Goal: Transaction & Acquisition: Purchase product/service

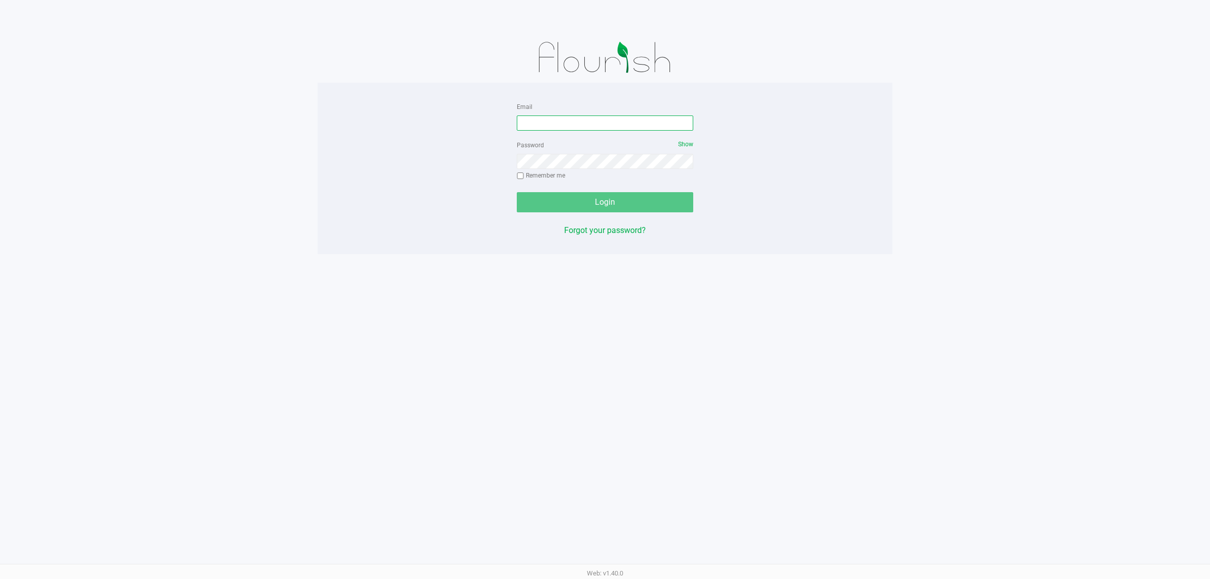
click at [546, 130] on input "Email" at bounding box center [605, 122] width 177 height 15
type input "[EMAIL_ADDRESS][DOMAIN_NAME]"
click at [517, 192] on button "Login" at bounding box center [605, 202] width 177 height 20
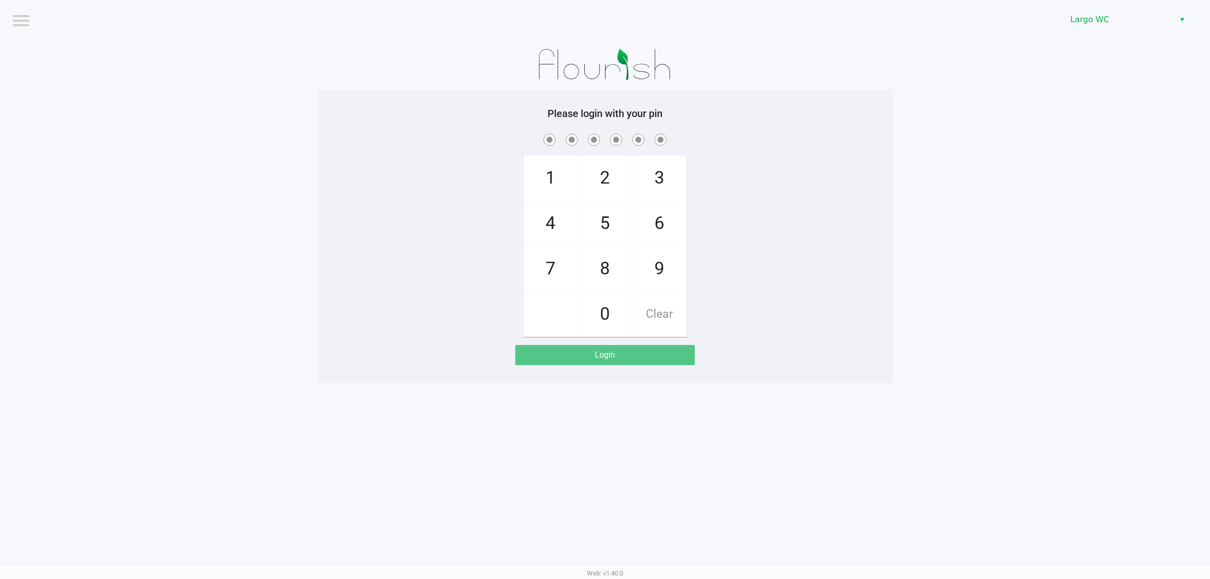
click at [459, 170] on div "1 4 7 2 5 8 0 3 6 9 Clear" at bounding box center [605, 234] width 575 height 205
checkbox input "true"
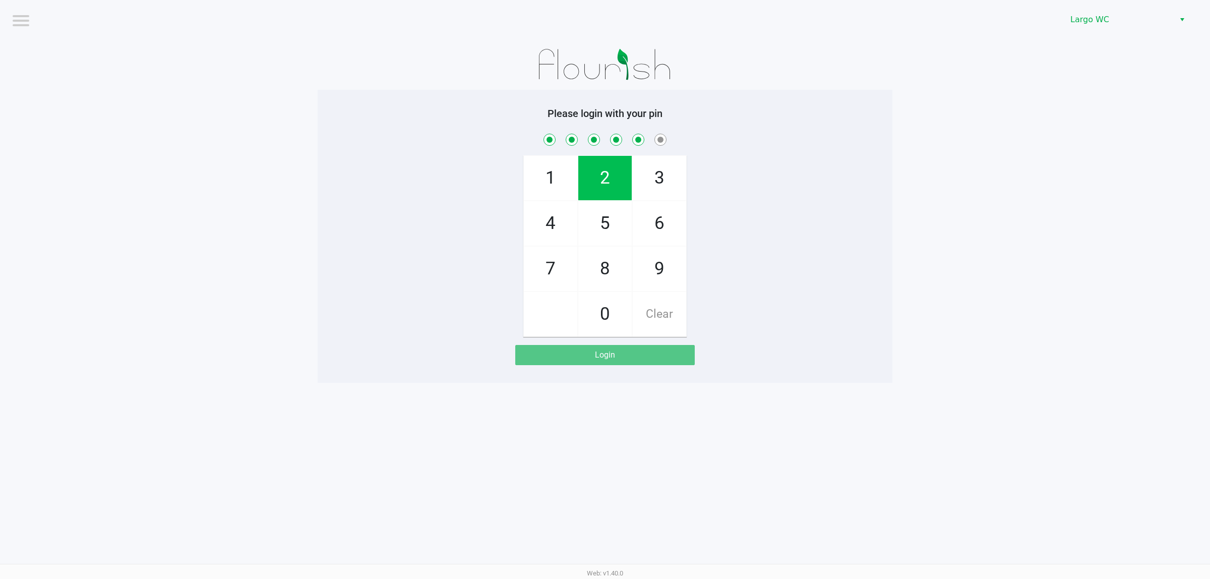
checkbox input "true"
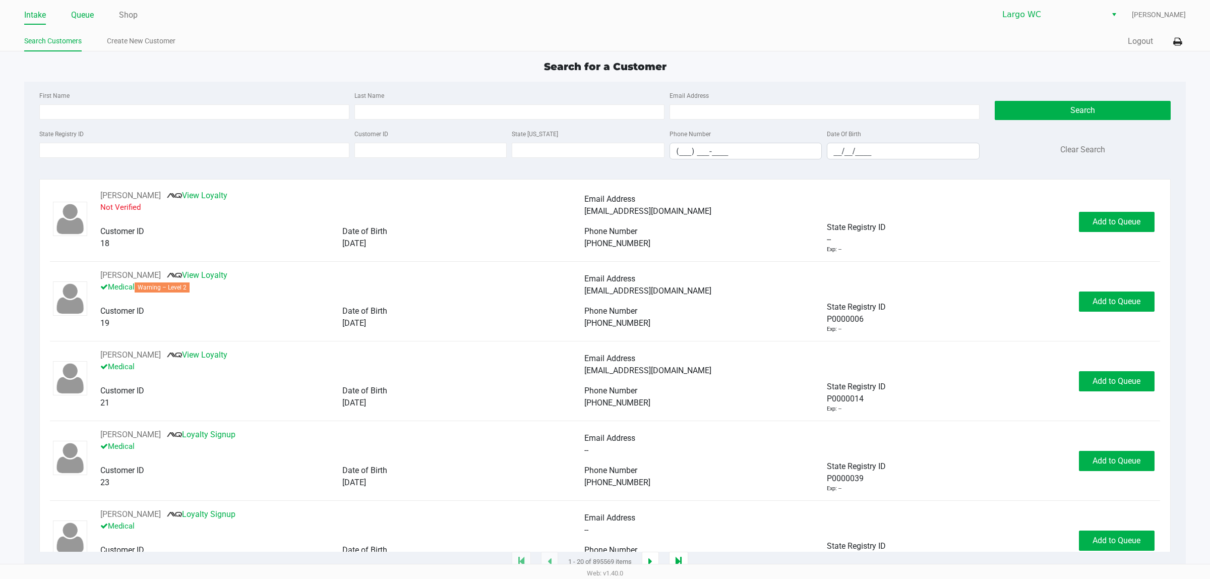
click at [86, 17] on link "Queue" at bounding box center [82, 15] width 23 height 14
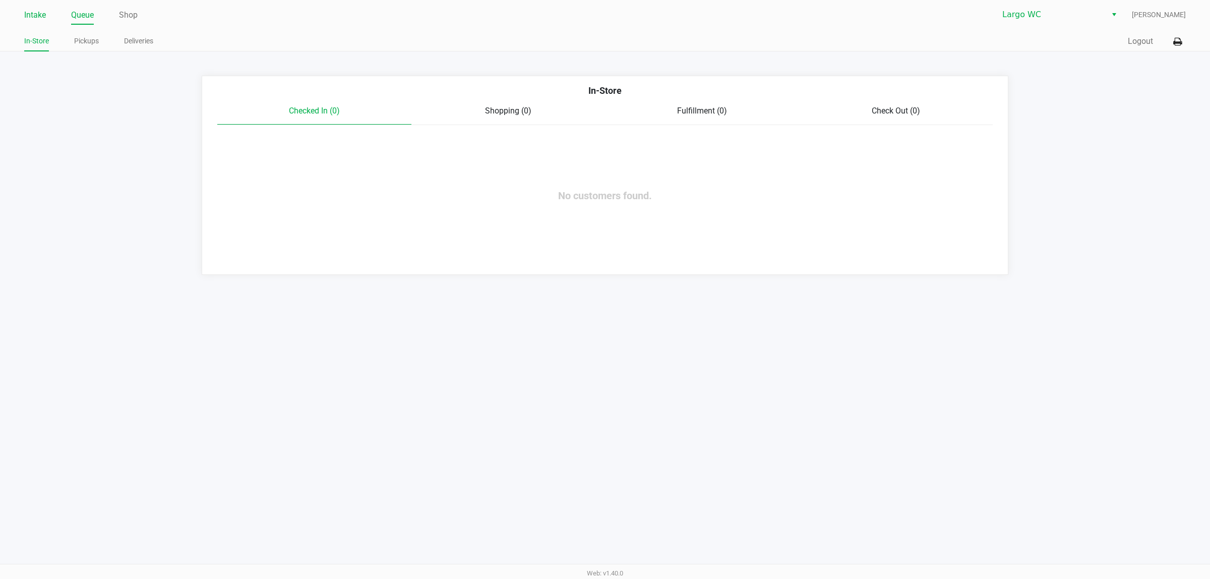
click at [26, 14] on link "Intake" at bounding box center [35, 15] width 22 height 14
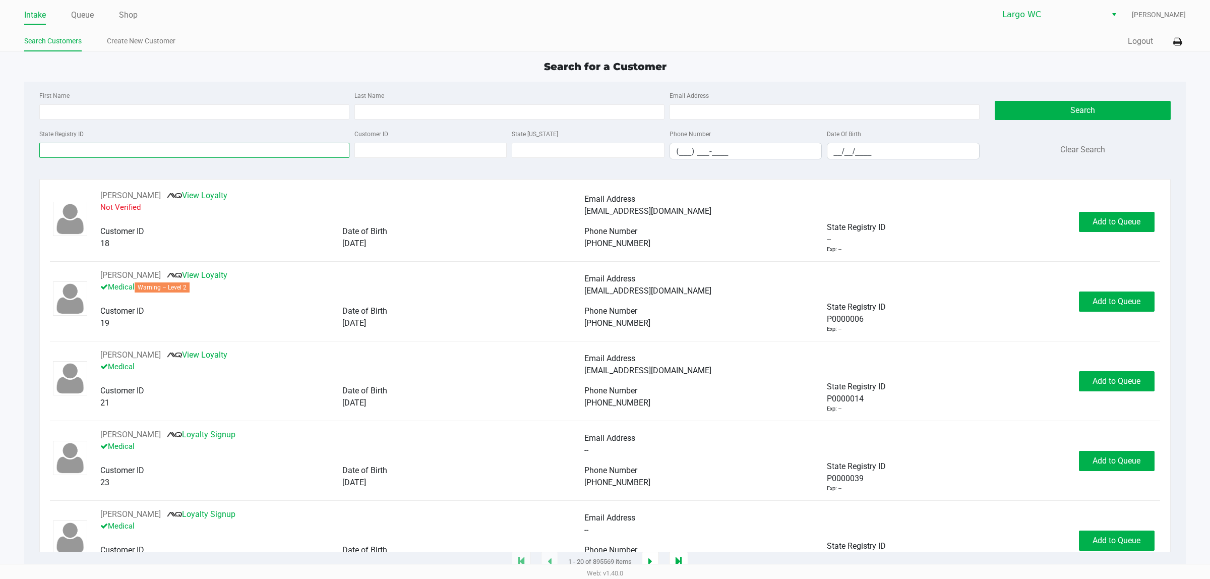
click at [122, 154] on input "State Registry ID" at bounding box center [194, 150] width 310 height 15
click at [85, 14] on link "Queue" at bounding box center [82, 15] width 23 height 14
click at [93, 16] on link "Queue" at bounding box center [82, 15] width 23 height 14
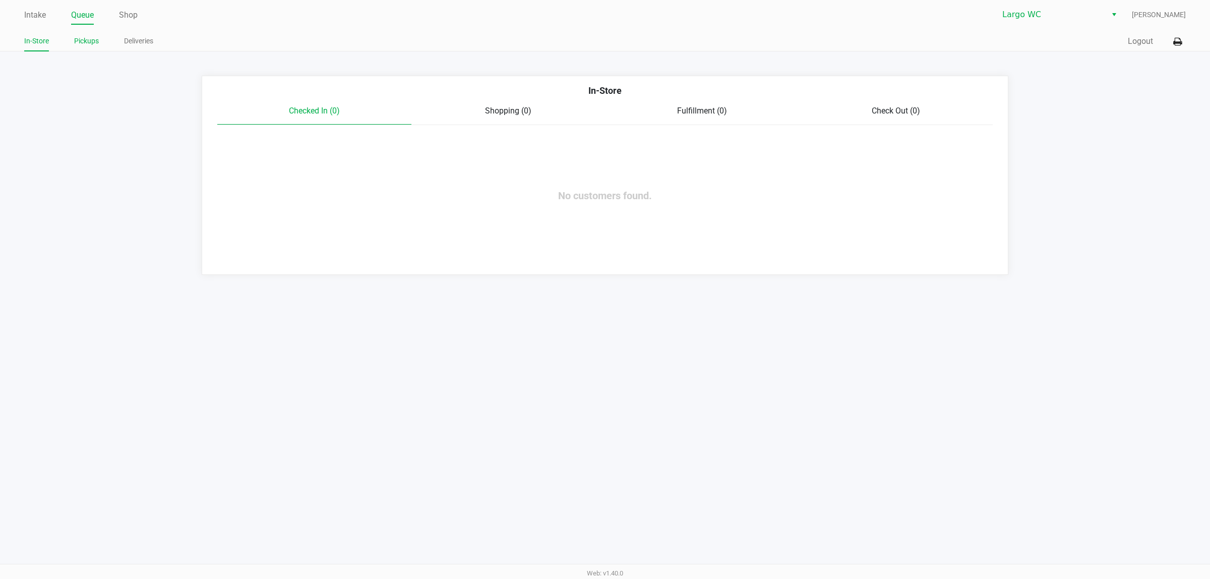
click at [75, 42] on link "Pickups" at bounding box center [86, 41] width 25 height 13
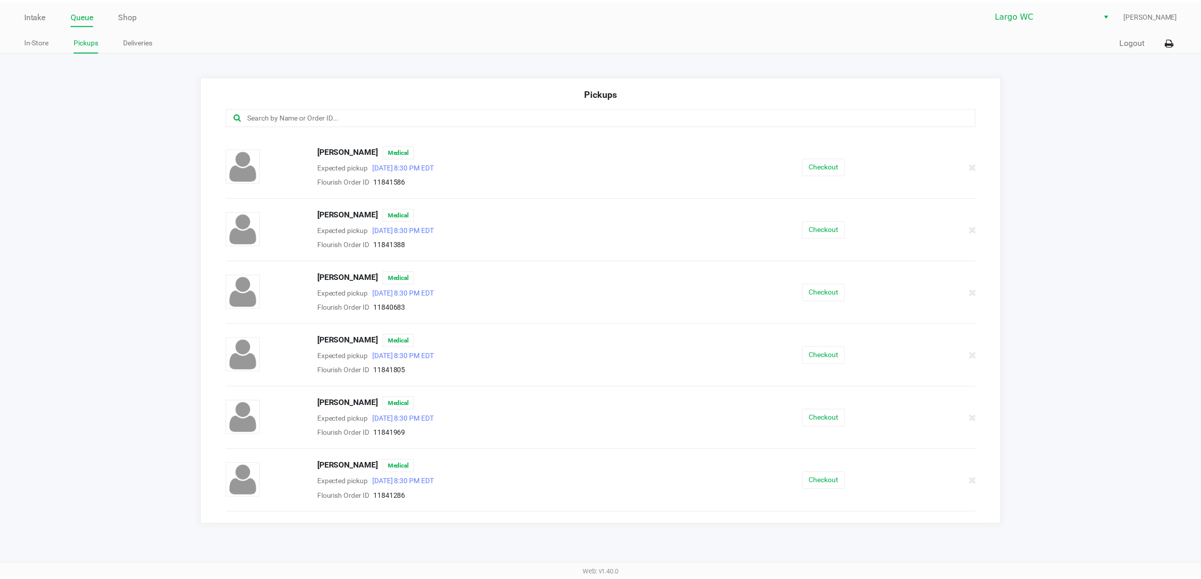
scroll to position [441, 0]
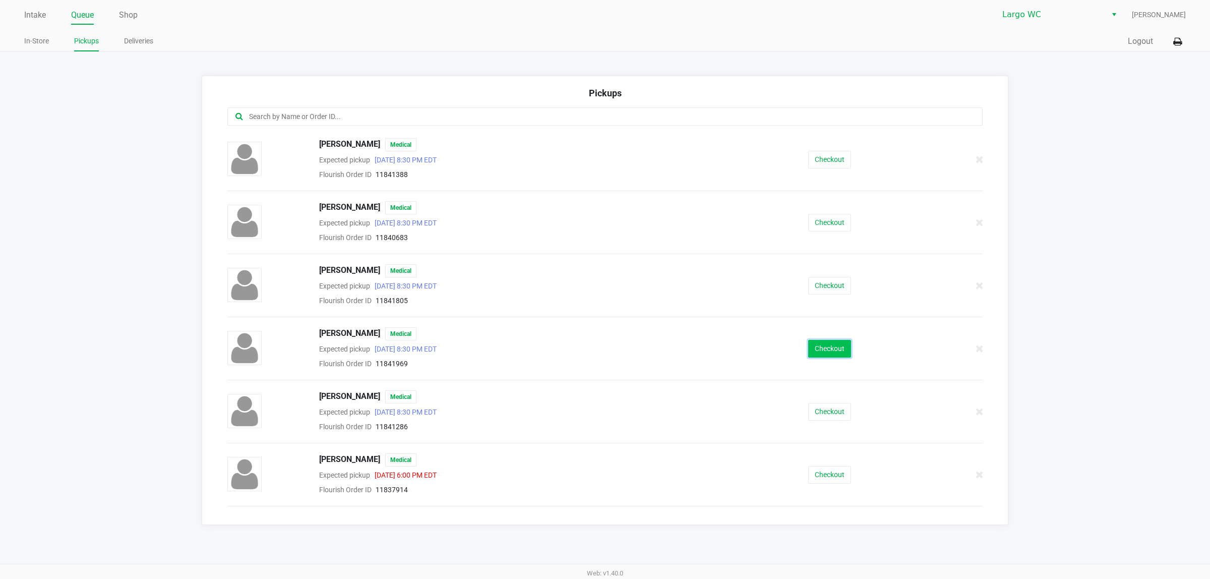
click at [841, 354] on button "Checkout" at bounding box center [829, 349] width 43 height 18
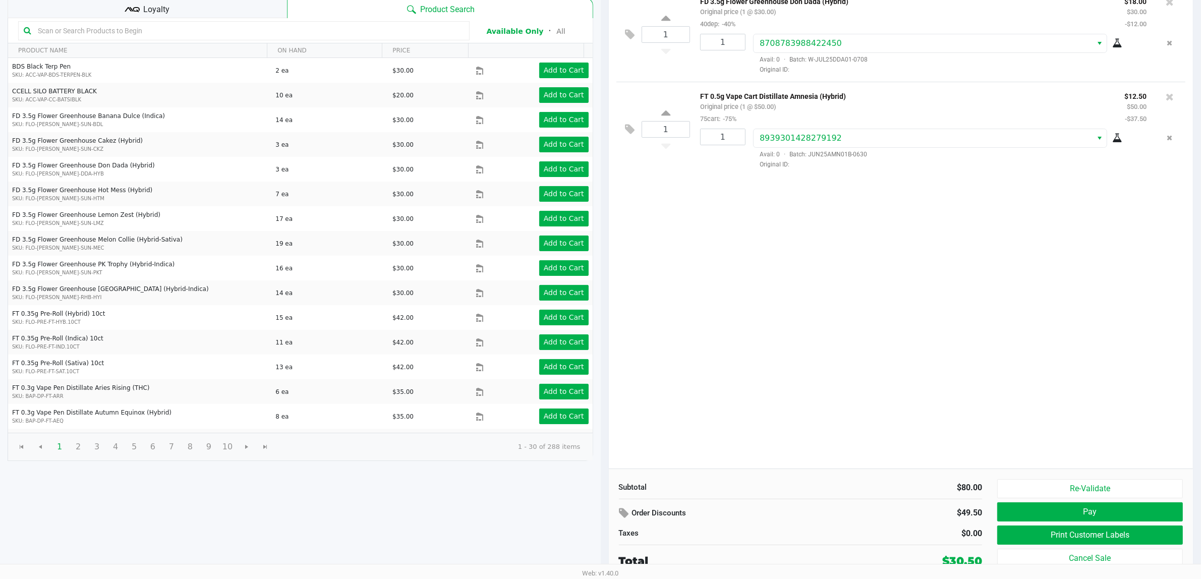
scroll to position [104, 0]
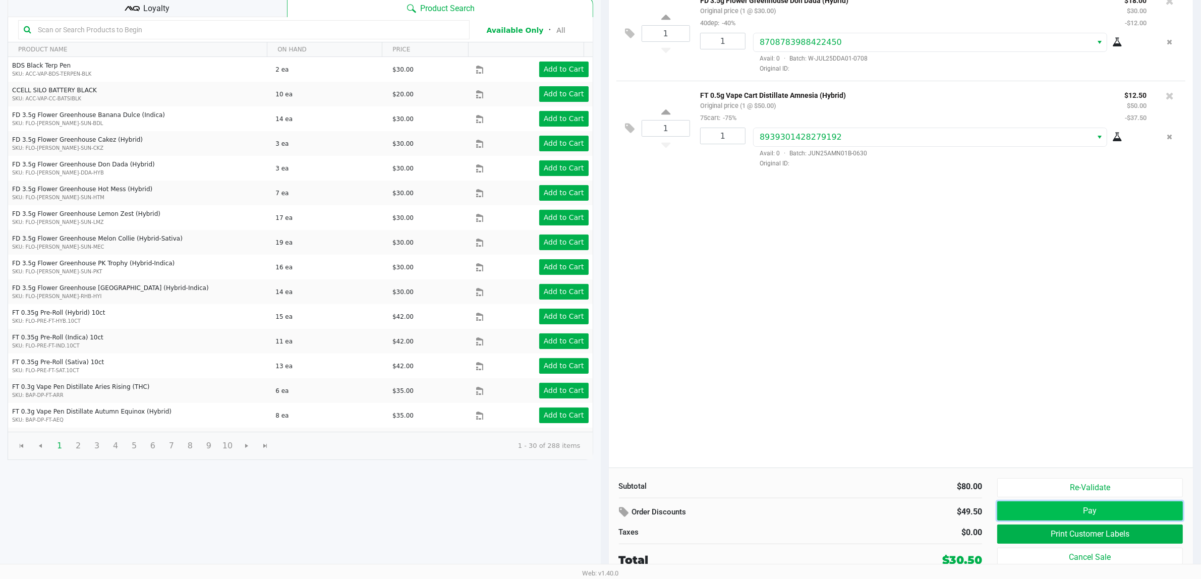
click at [1073, 514] on button "Pay" at bounding box center [1090, 510] width 186 height 19
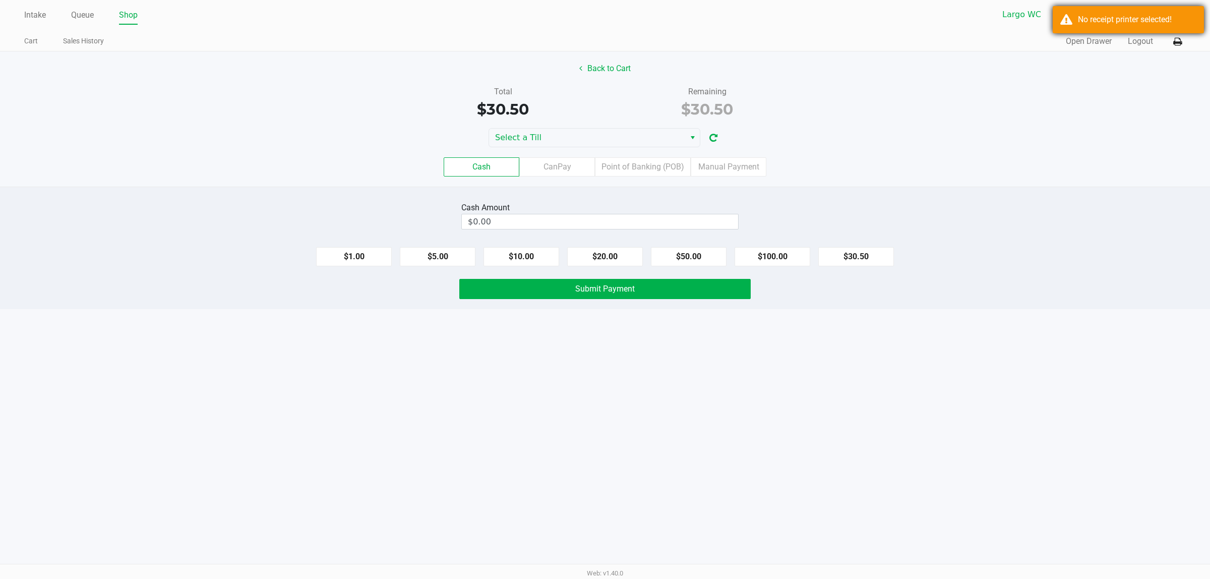
click at [1134, 20] on div "No receipt printer selected!" at bounding box center [1137, 20] width 119 height 12
click at [1173, 35] on button at bounding box center [1177, 41] width 17 height 19
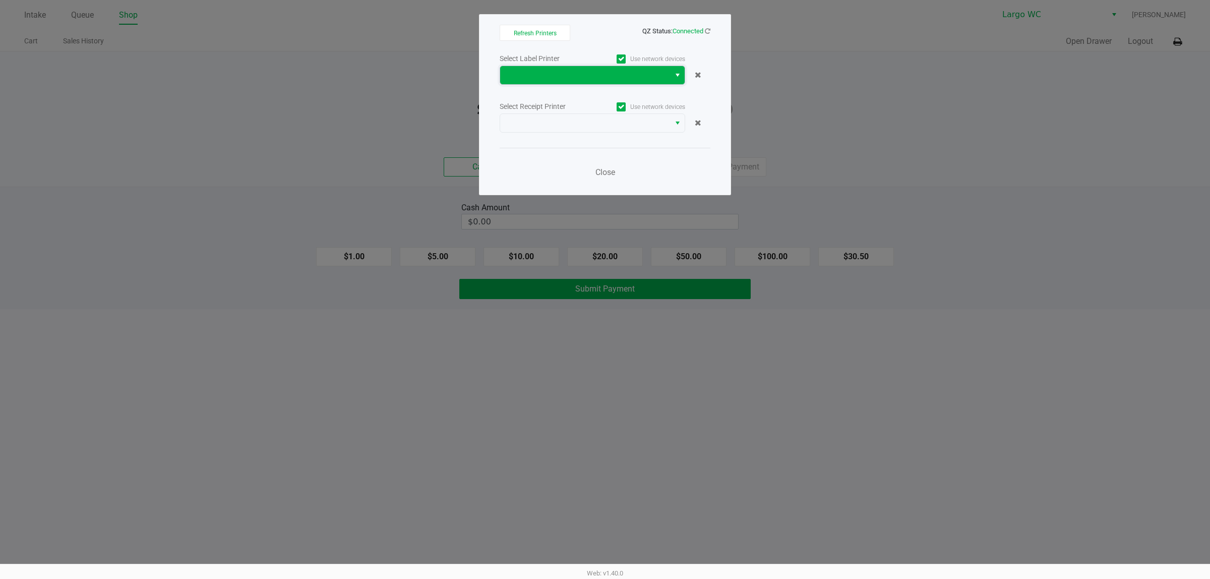
click at [610, 72] on span at bounding box center [585, 75] width 158 height 12
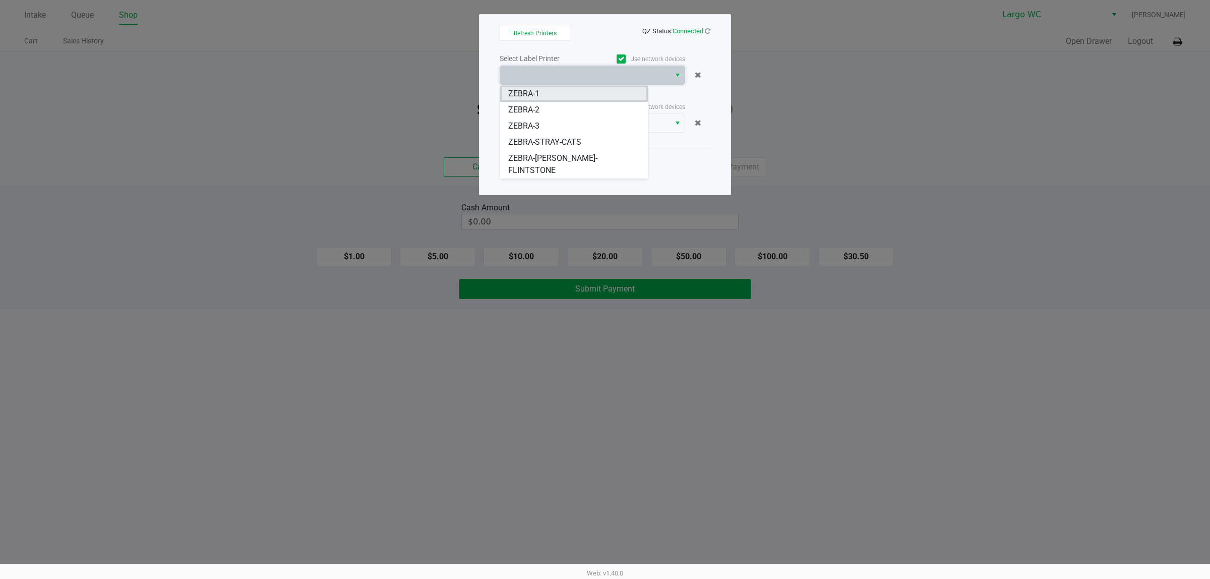
click at [580, 97] on li "ZEBRA-1" at bounding box center [573, 94] width 147 height 16
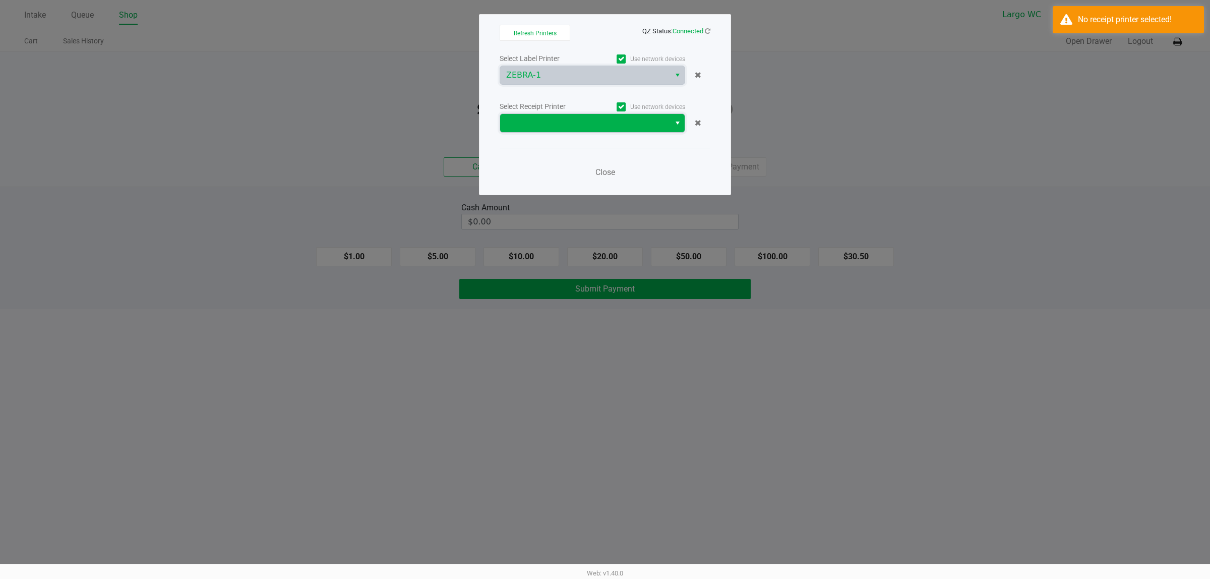
click at [576, 119] on span at bounding box center [585, 123] width 158 height 12
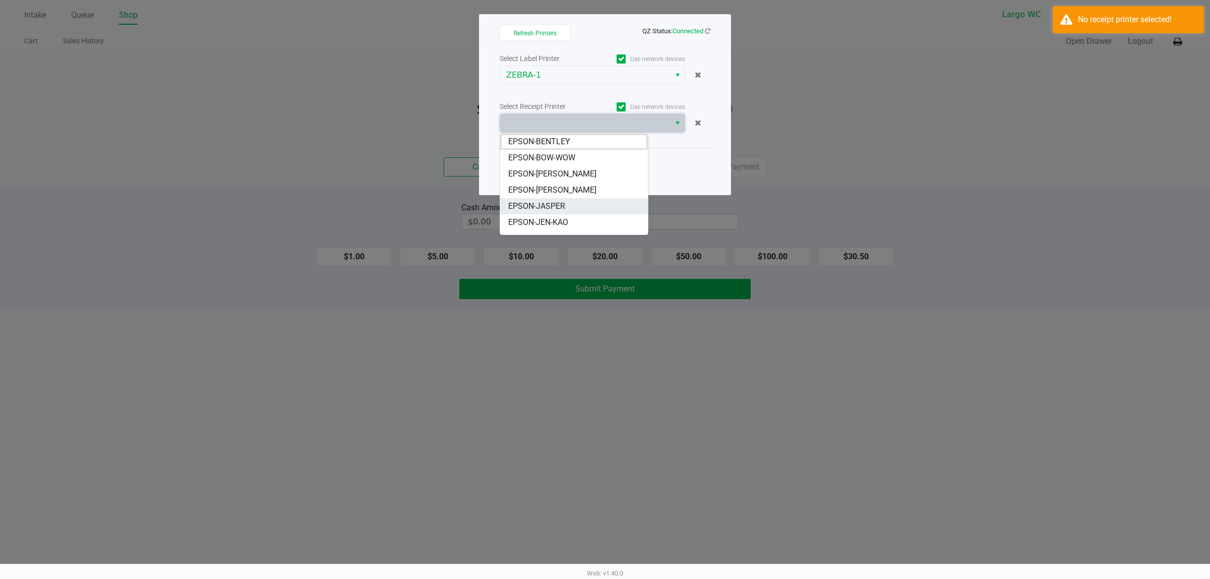
click at [568, 200] on li "EPSON-JASPER" at bounding box center [573, 206] width 147 height 16
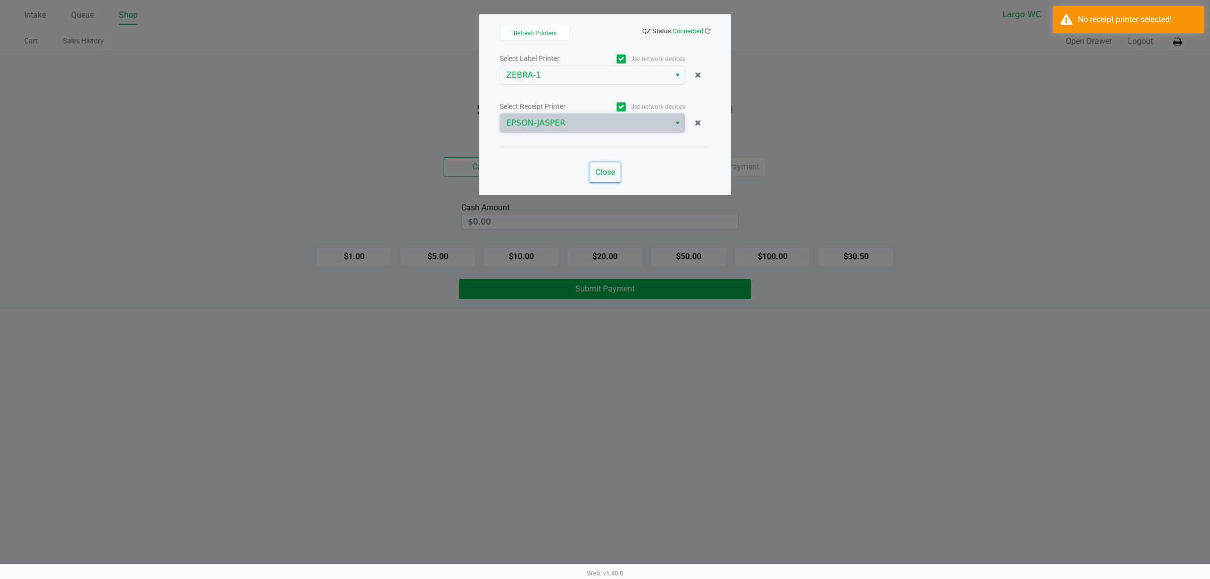
click at [613, 172] on span "Close" at bounding box center [606, 172] width 20 height 10
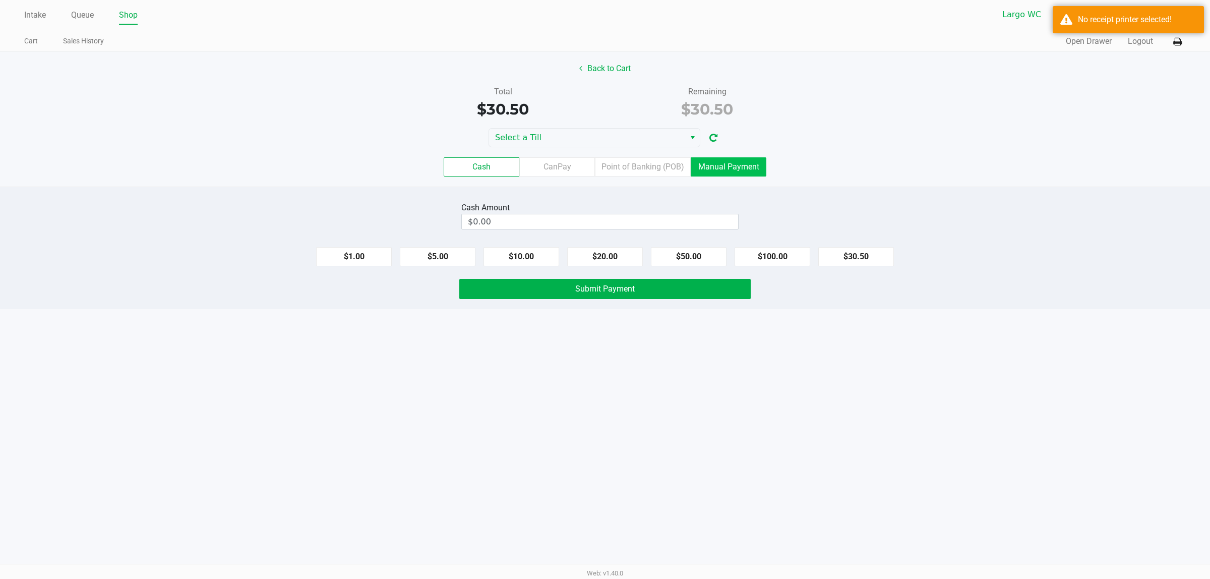
click at [707, 163] on label "Manual Payment" at bounding box center [729, 166] width 76 height 19
click at [0, 0] on 8 "Manual Payment" at bounding box center [0, 0] width 0 height 0
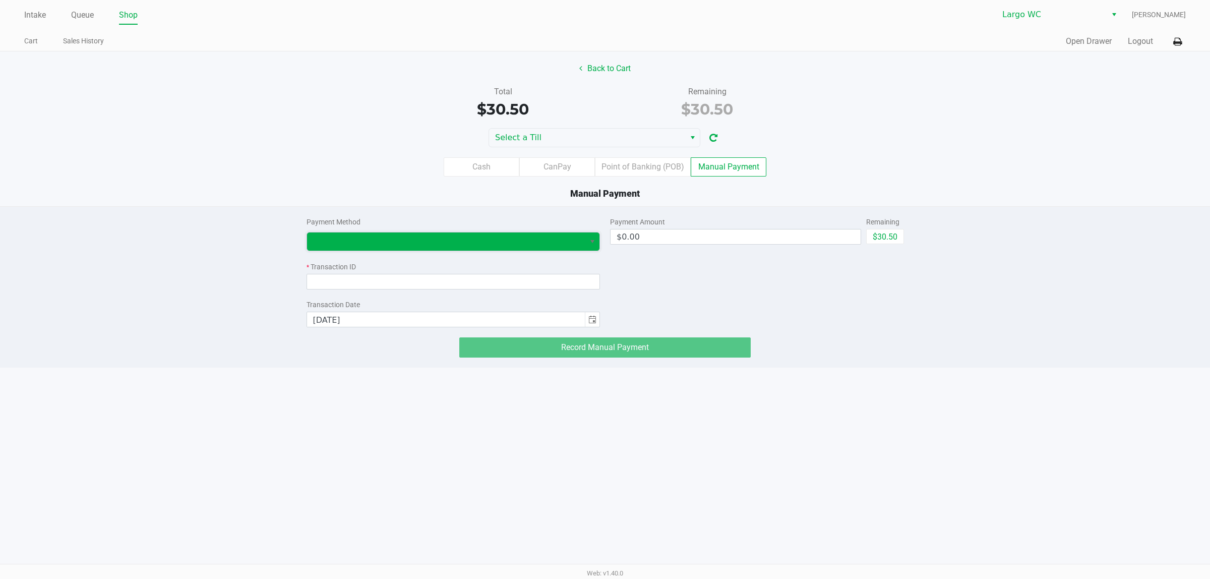
click at [453, 247] on span at bounding box center [446, 242] width 266 height 12
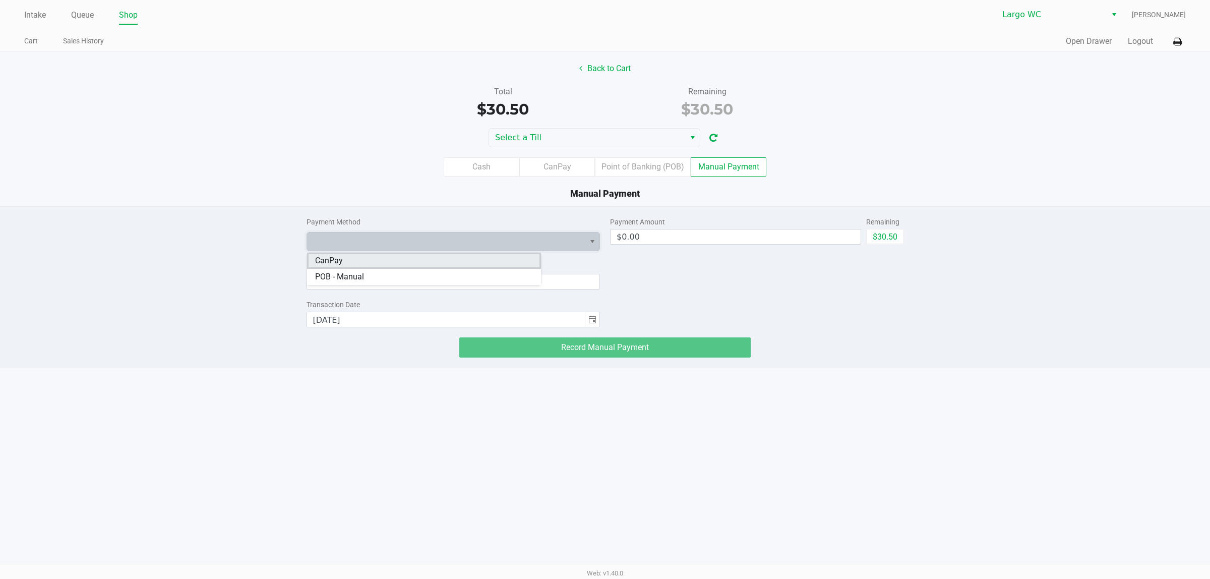
click at [404, 260] on li "CanPay" at bounding box center [424, 261] width 234 height 16
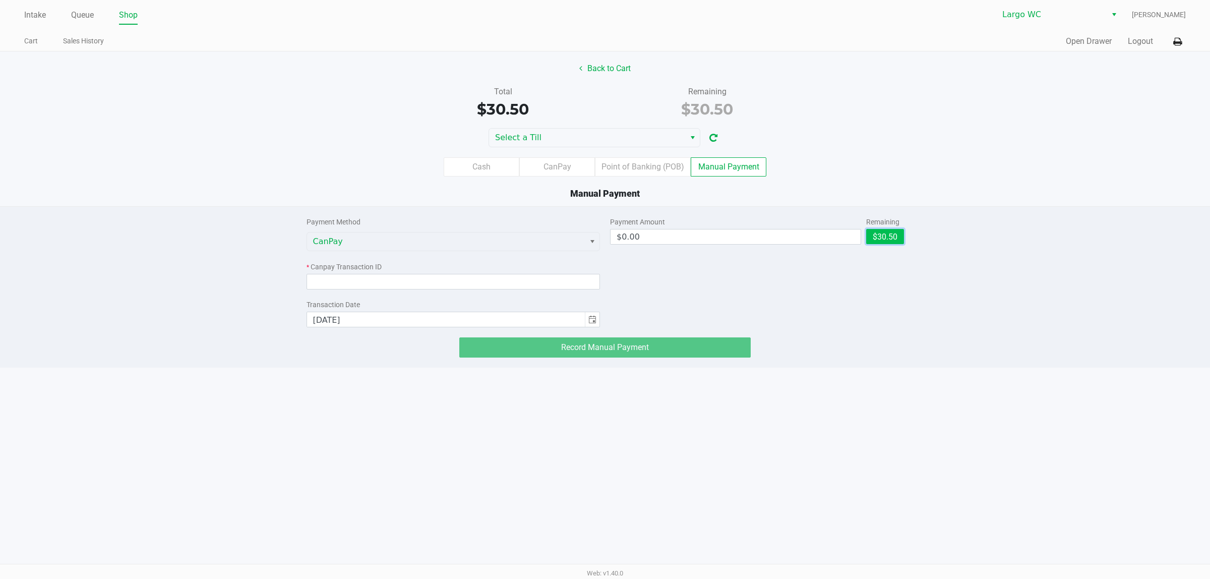
click at [886, 234] on button "$30.50" at bounding box center [885, 236] width 38 height 15
type input "$30.50"
click at [379, 278] on input at bounding box center [454, 282] width 294 height 16
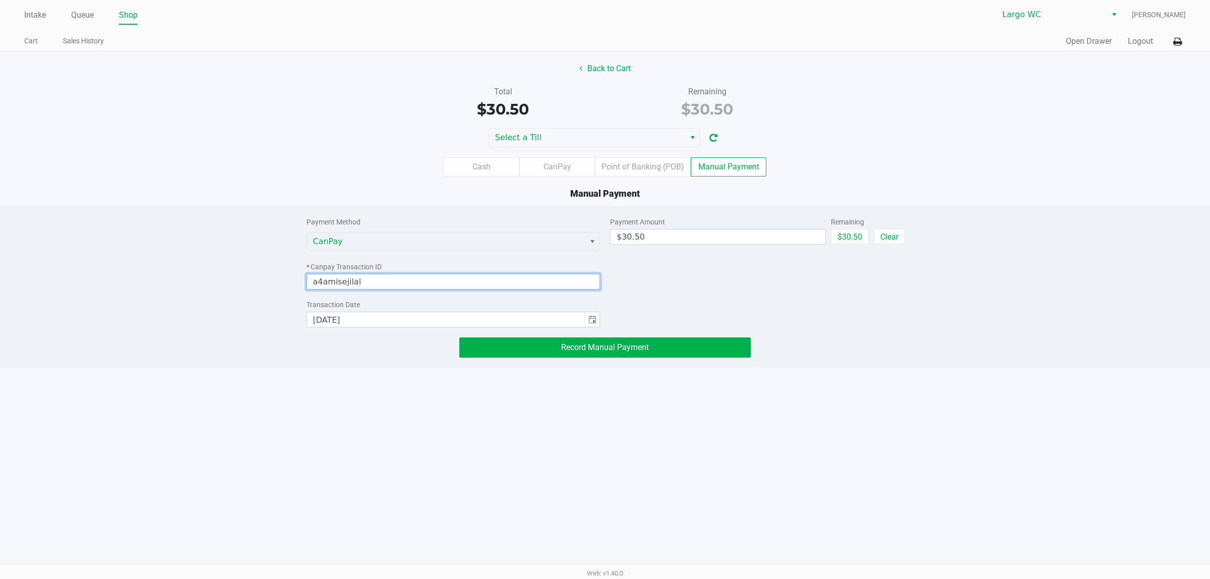
type input "a4amisejilal"
click at [565, 157] on div "Cash CanPay Point of Banking (POB) Manual Payment" at bounding box center [604, 166] width 1225 height 39
click at [565, 149] on div "Cash CanPay Point of Banking (POB) Manual Payment" at bounding box center [604, 166] width 1225 height 39
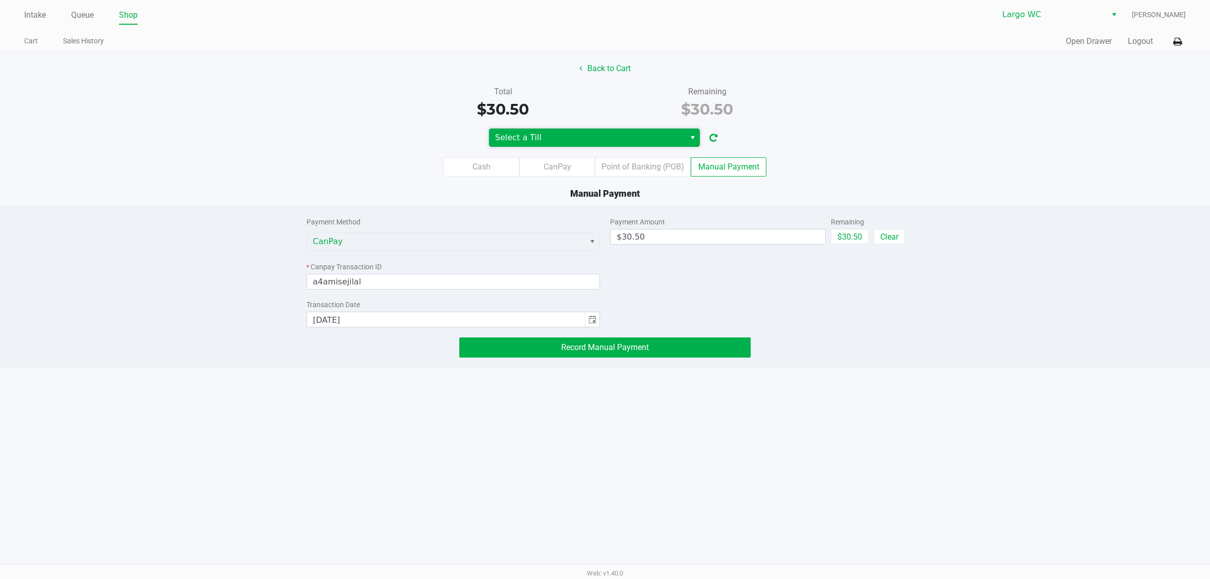
click at [566, 145] on span "Select a Till" at bounding box center [587, 138] width 196 height 18
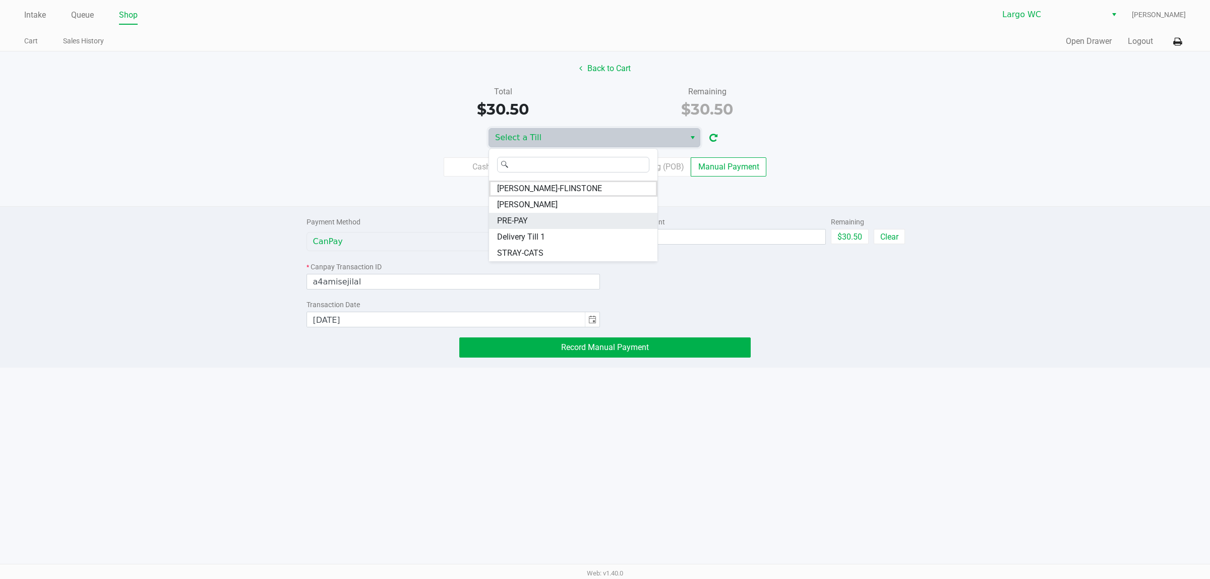
click at [540, 213] on li "PRE-PAY" at bounding box center [573, 221] width 168 height 16
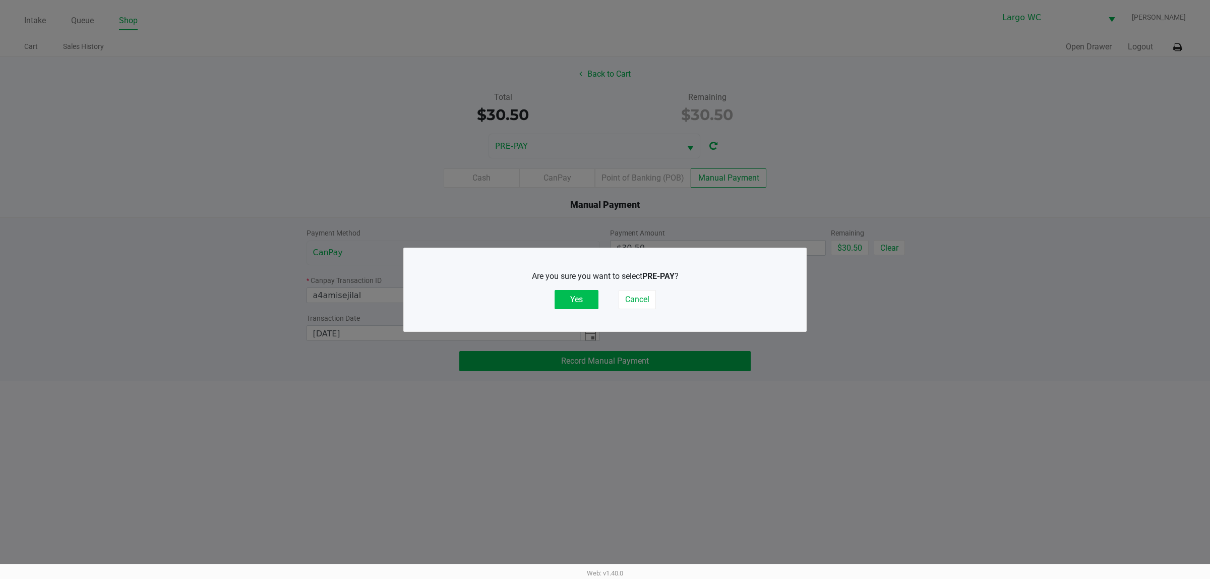
click at [574, 306] on button "Yes" at bounding box center [577, 299] width 44 height 19
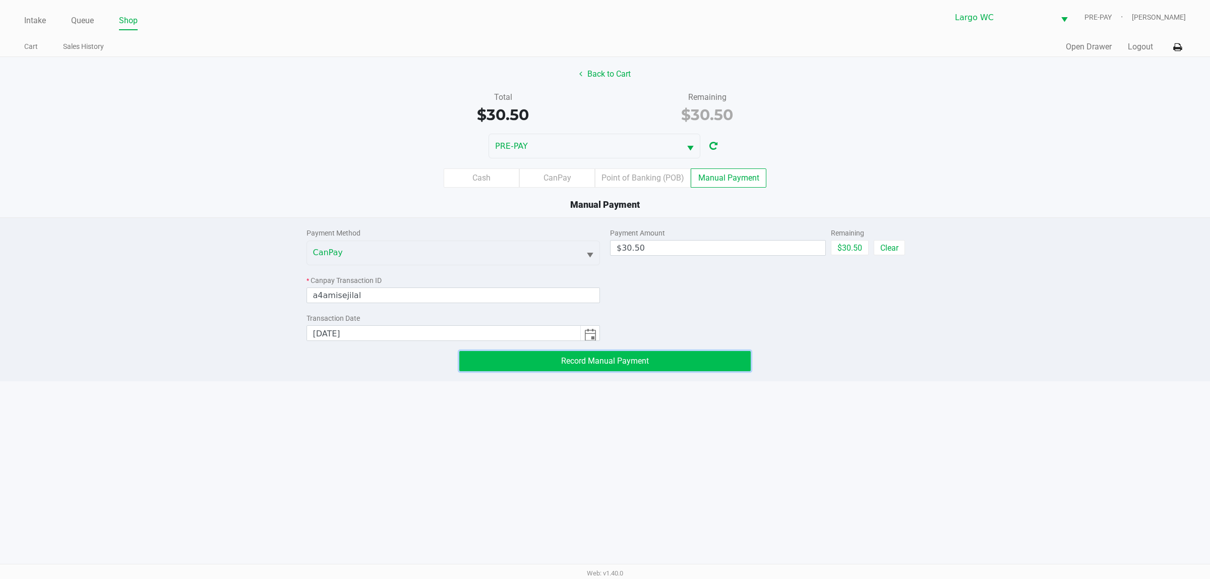
click at [639, 356] on button "Record Manual Payment" at bounding box center [604, 361] width 291 height 20
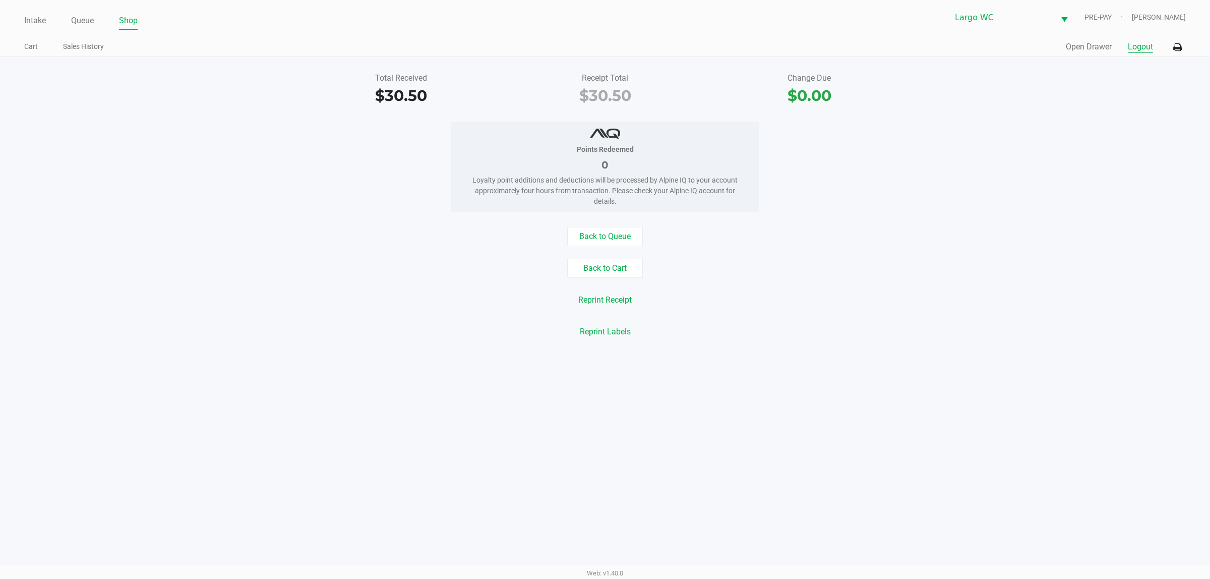
click at [1141, 50] on button "Logout" at bounding box center [1140, 47] width 25 height 12
